Goal: Navigation & Orientation: Find specific page/section

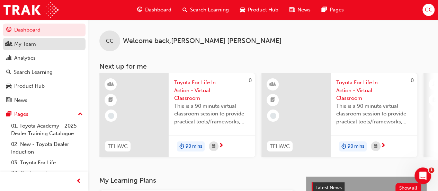
click at [21, 45] on div "My Team" at bounding box center [25, 44] width 22 height 8
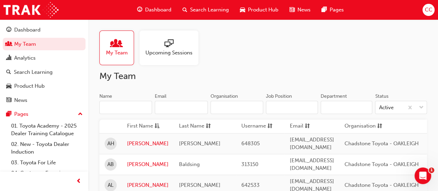
click at [198, 58] on div "Upcoming Sessions" at bounding box center [169, 47] width 59 height 35
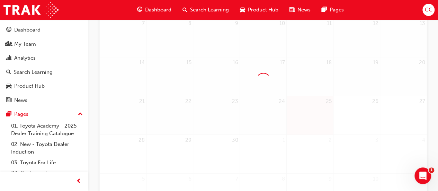
scroll to position [173, 0]
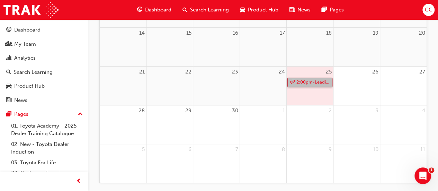
click at [322, 78] on link "2:00pm - Leading Reignite Part 2 - Virtual Classroom" at bounding box center [309, 82] width 45 height 9
